Goal: Transaction & Acquisition: Purchase product/service

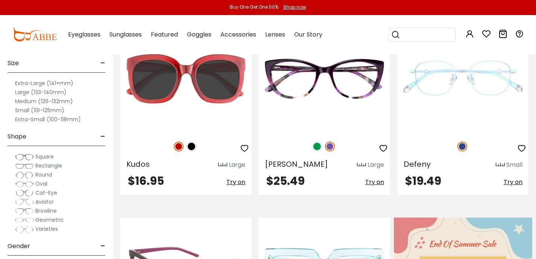
scroll to position [164, 0]
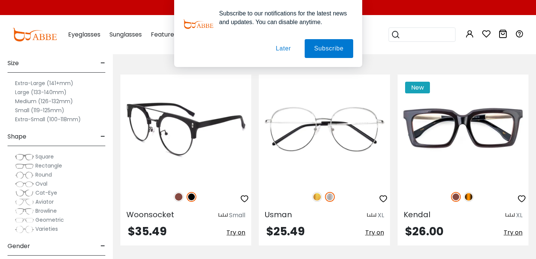
scroll to position [902, 0]
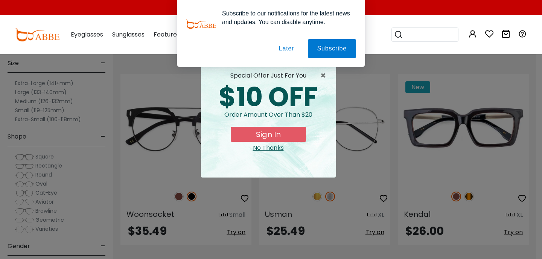
click at [286, 47] on button "Later" at bounding box center [286, 48] width 34 height 19
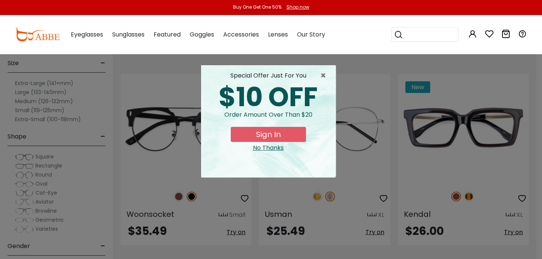
click at [259, 146] on div "No Thanks" at bounding box center [268, 147] width 123 height 9
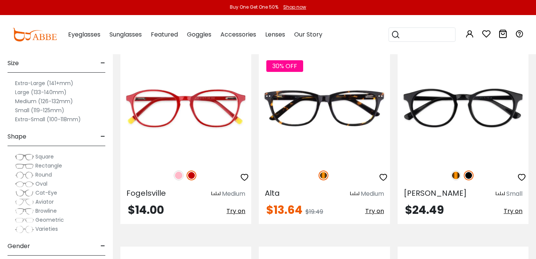
scroll to position [1697, 0]
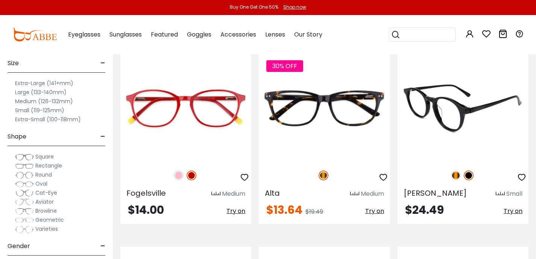
click at [515, 213] on span "Try on" at bounding box center [513, 211] width 19 height 9
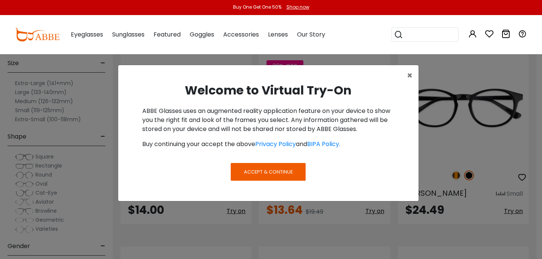
click at [287, 170] on span "Accept & Continue" at bounding box center [268, 171] width 49 height 7
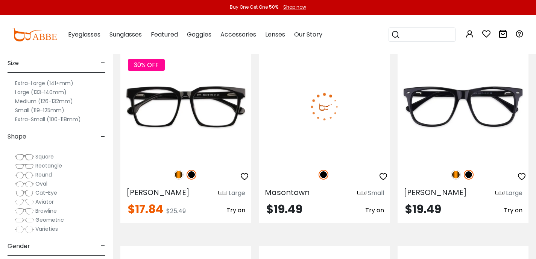
scroll to position [2085, 0]
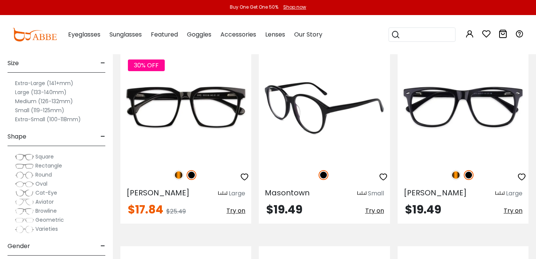
click at [302, 97] on img at bounding box center [324, 106] width 131 height 109
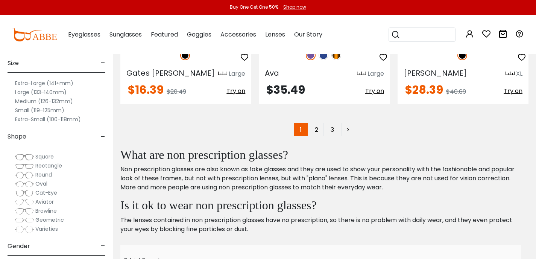
scroll to position [3964, 0]
click at [318, 123] on link "2" at bounding box center [317, 130] width 14 height 14
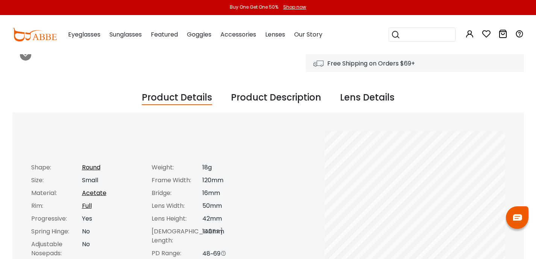
scroll to position [233, 0]
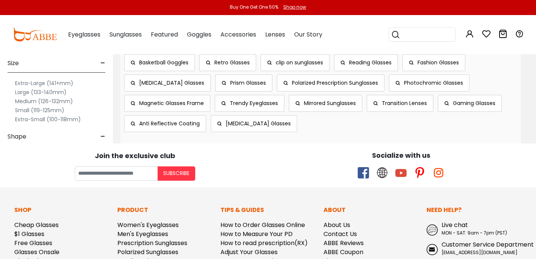
scroll to position [4092, 0]
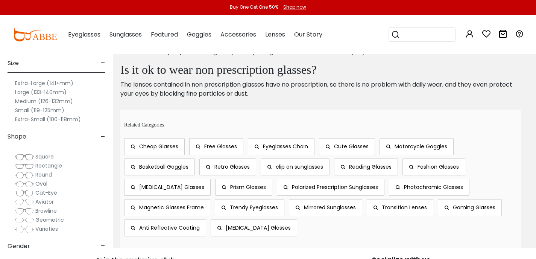
click at [236, 163] on span "Retro Glasses" at bounding box center [231, 167] width 35 height 8
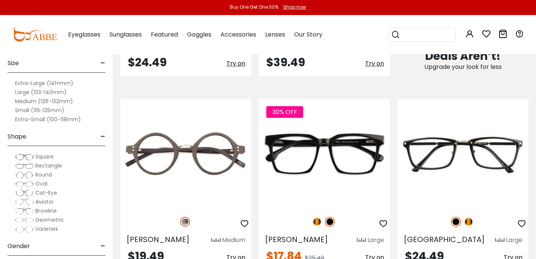
scroll to position [533, 0]
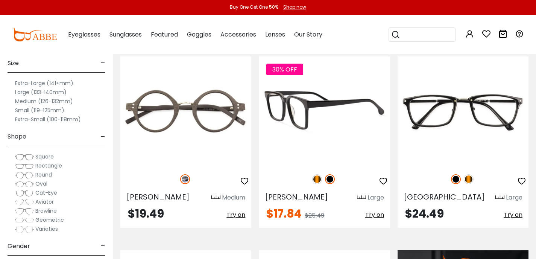
click at [302, 114] on img at bounding box center [324, 110] width 131 height 109
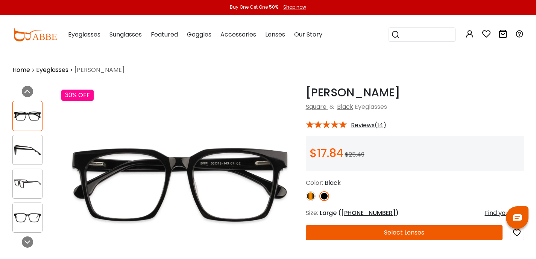
click at [363, 125] on span "Reviews(14)" at bounding box center [368, 125] width 35 height 7
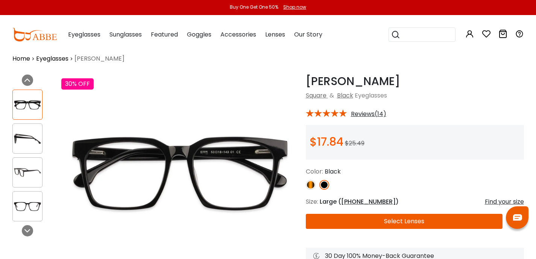
scroll to position [14, 0]
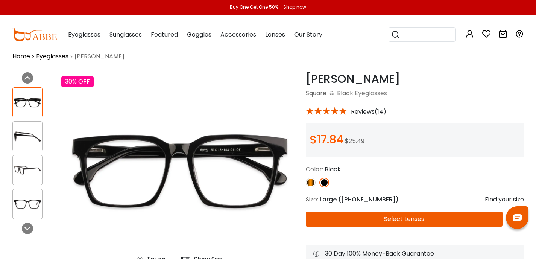
click at [416, 214] on button "Select Lenses" at bounding box center [404, 218] width 197 height 15
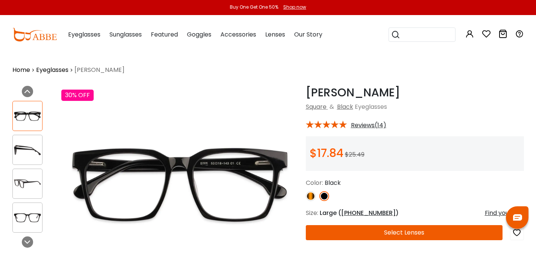
scroll to position [25, 0]
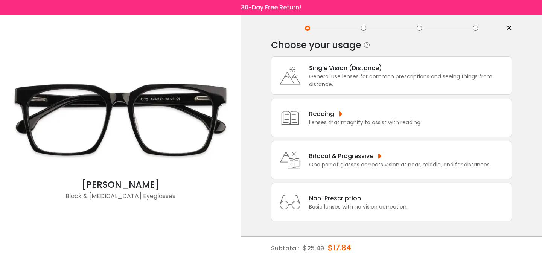
scroll to position [22, 0]
click at [355, 203] on div "Basic lenses with no vision correction." at bounding box center [358, 207] width 99 height 8
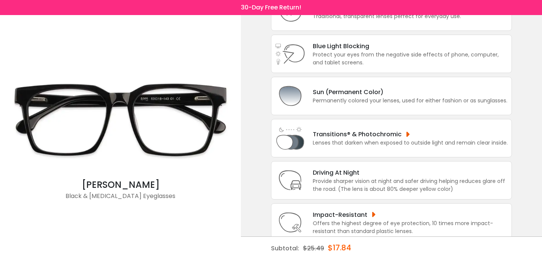
scroll to position [70, 0]
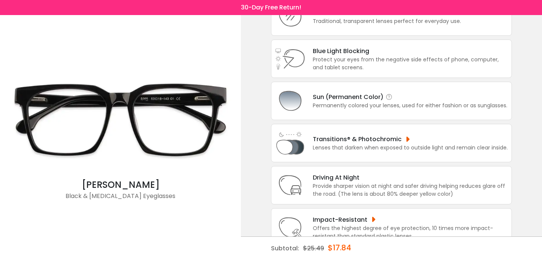
click at [356, 107] on div "Permanently colored your lenses, used for either fashion or as sunglasses." at bounding box center [410, 106] width 195 height 8
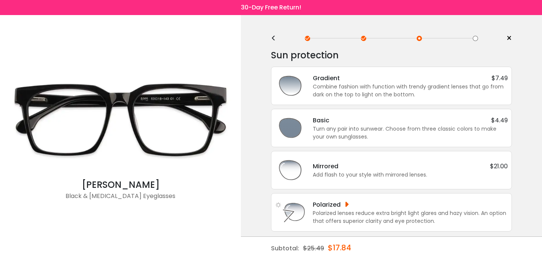
scroll to position [0, 0]
click at [345, 88] on div "Combine fashion with function with trendy gradient lenses that go from dark on …" at bounding box center [410, 92] width 195 height 16
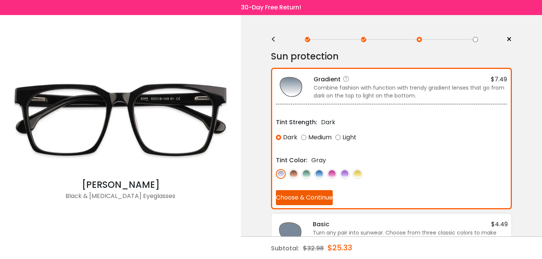
click at [303, 137] on div "Medium" at bounding box center [316, 138] width 30 height 14
click at [294, 173] on img at bounding box center [294, 174] width 10 height 10
click at [300, 190] on button "Choose & Continue" at bounding box center [304, 197] width 57 height 15
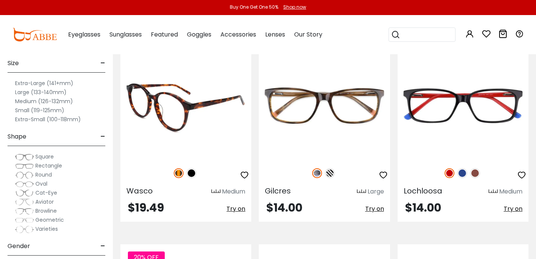
scroll to position [927, 0]
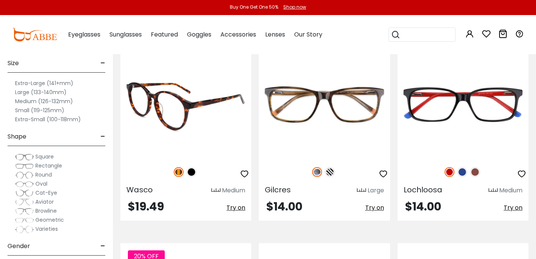
click at [192, 171] on img at bounding box center [192, 172] width 10 height 10
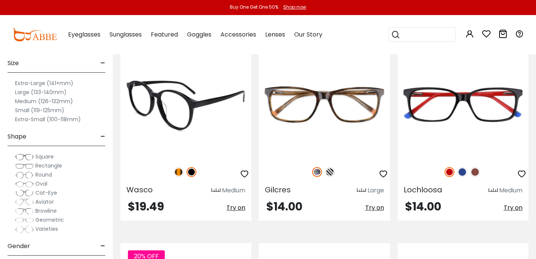
click at [177, 122] on img at bounding box center [185, 104] width 131 height 109
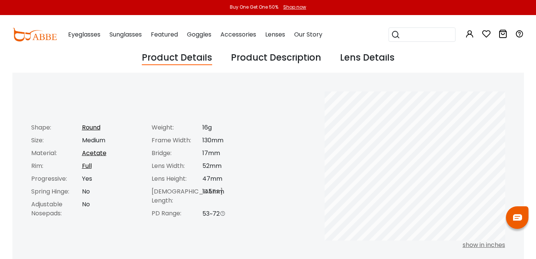
scroll to position [273, 0]
